Goal: Transaction & Acquisition: Purchase product/service

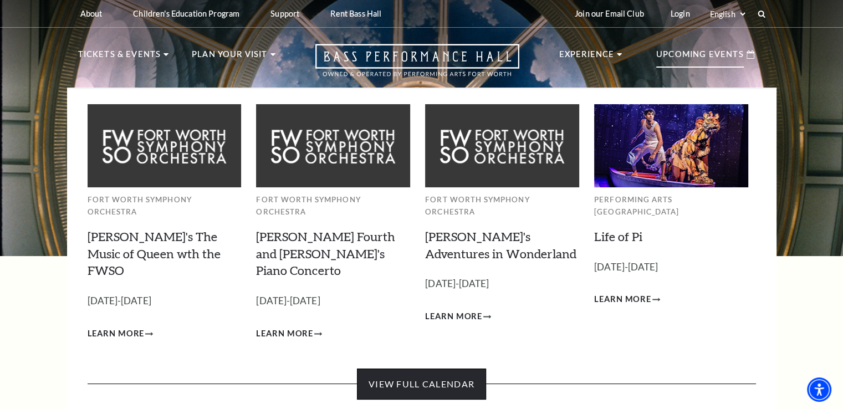
click at [429, 369] on link "View Full Calendar" at bounding box center [421, 384] width 129 height 31
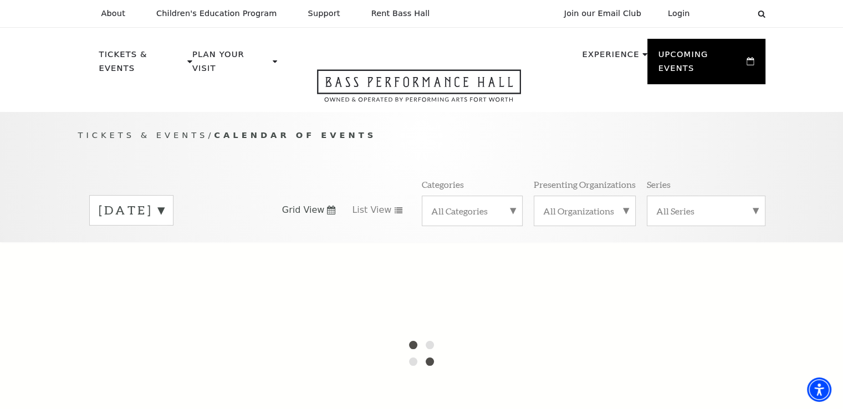
click at [164, 202] on label "[DATE]" at bounding box center [131, 210] width 65 height 17
click at [160, 247] on div at bounding box center [421, 353] width 843 height 222
click at [128, 242] on div at bounding box center [421, 353] width 843 height 222
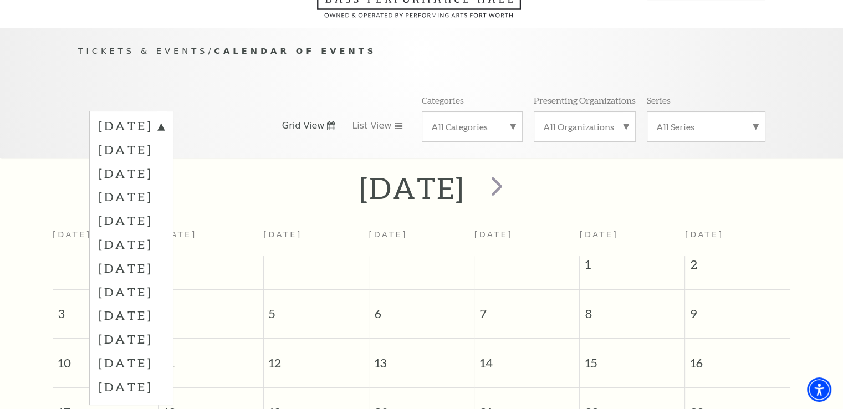
scroll to position [98, 0]
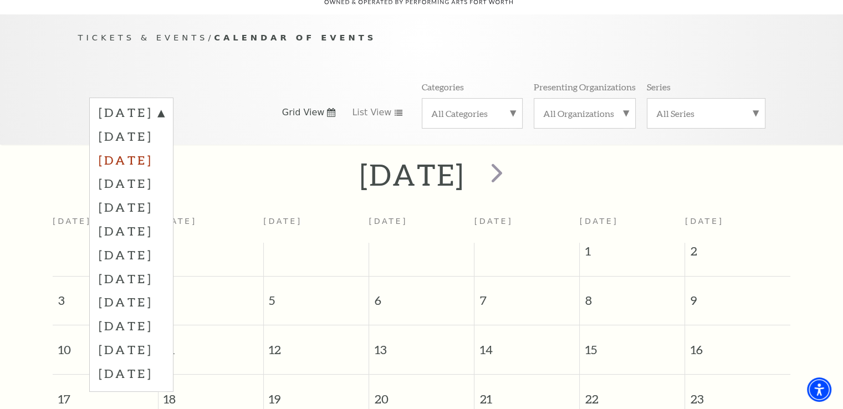
click at [123, 150] on label "[DATE]" at bounding box center [131, 160] width 65 height 24
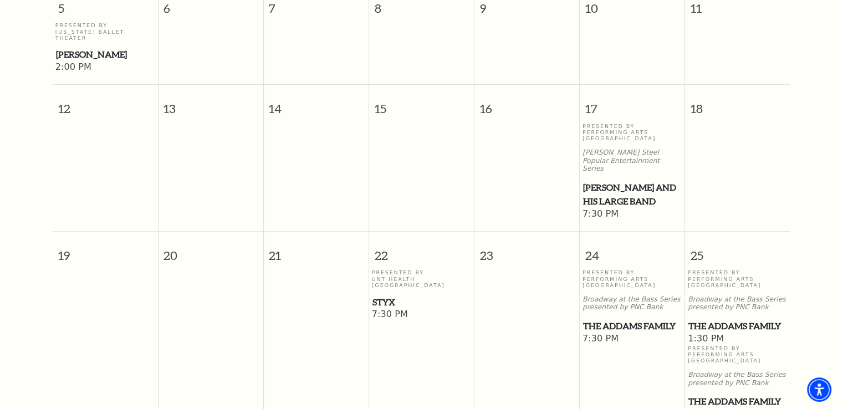
scroll to position [596, 0]
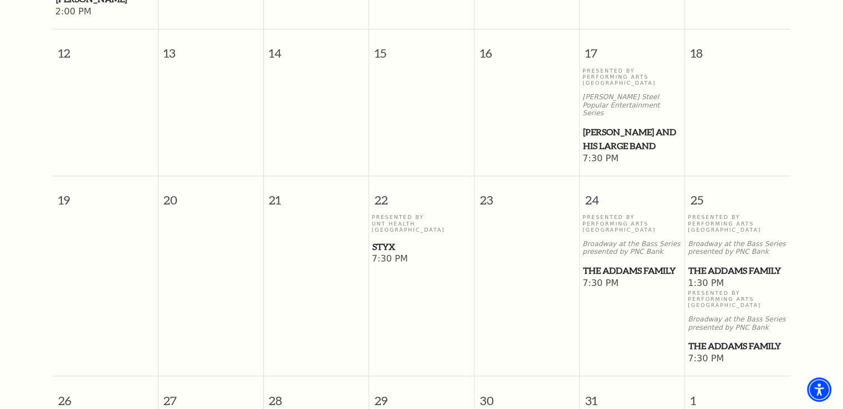
click at [384, 240] on span "Styx" at bounding box center [422, 247] width 99 height 14
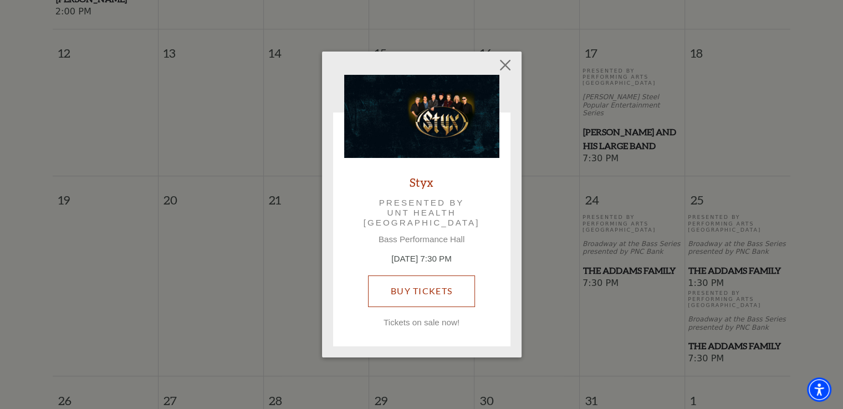
click at [416, 295] on link "Buy Tickets" at bounding box center [421, 291] width 107 height 31
